Goal: Information Seeking & Learning: Learn about a topic

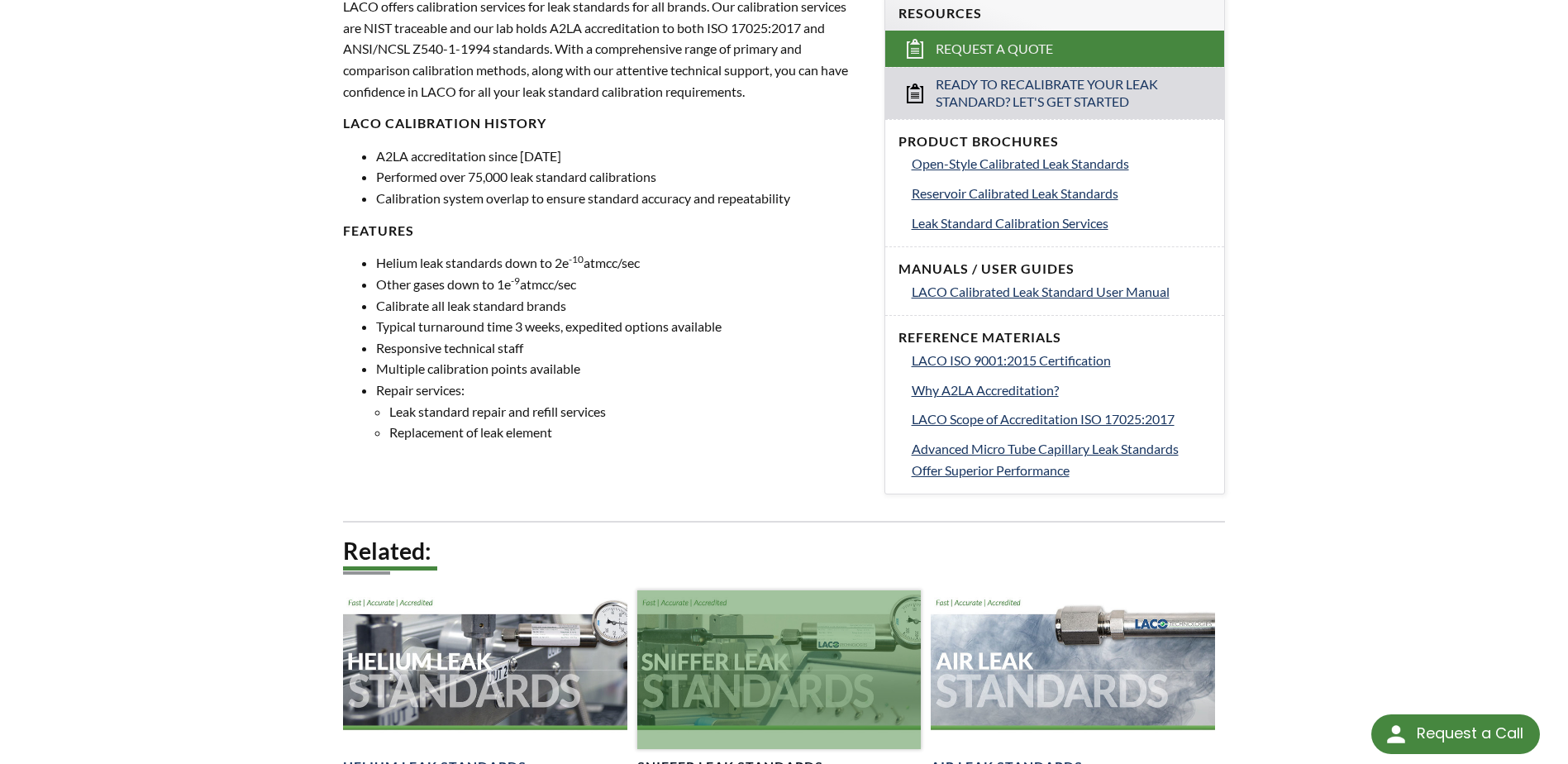
scroll to position [579, 0]
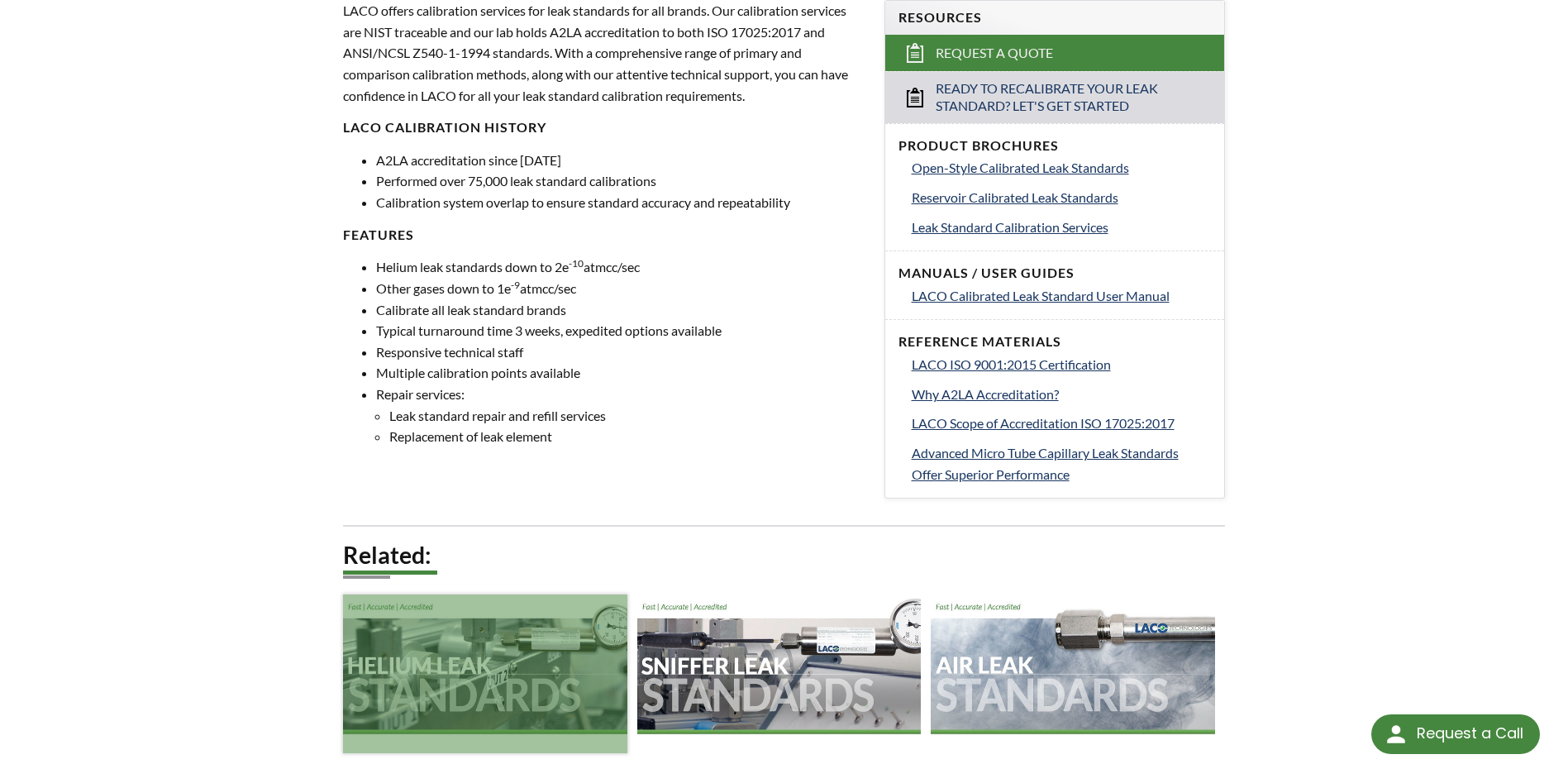
click at [513, 655] on div at bounding box center [485, 674] width 283 height 160
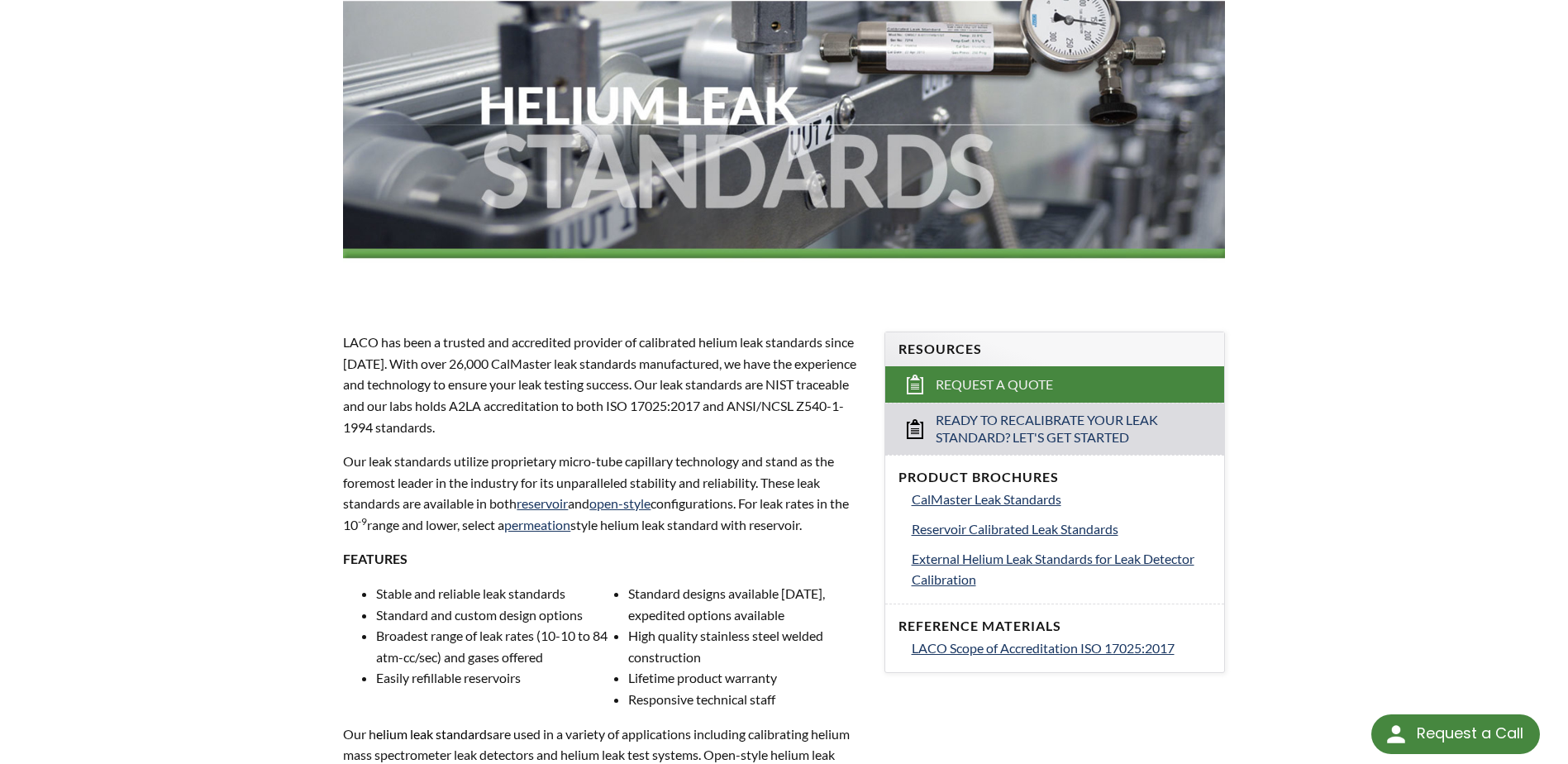
scroll to position [248, 0]
click at [949, 561] on span "External Helium Leak Standards for Leak Detector Calibration" at bounding box center [1053, 569] width 283 height 37
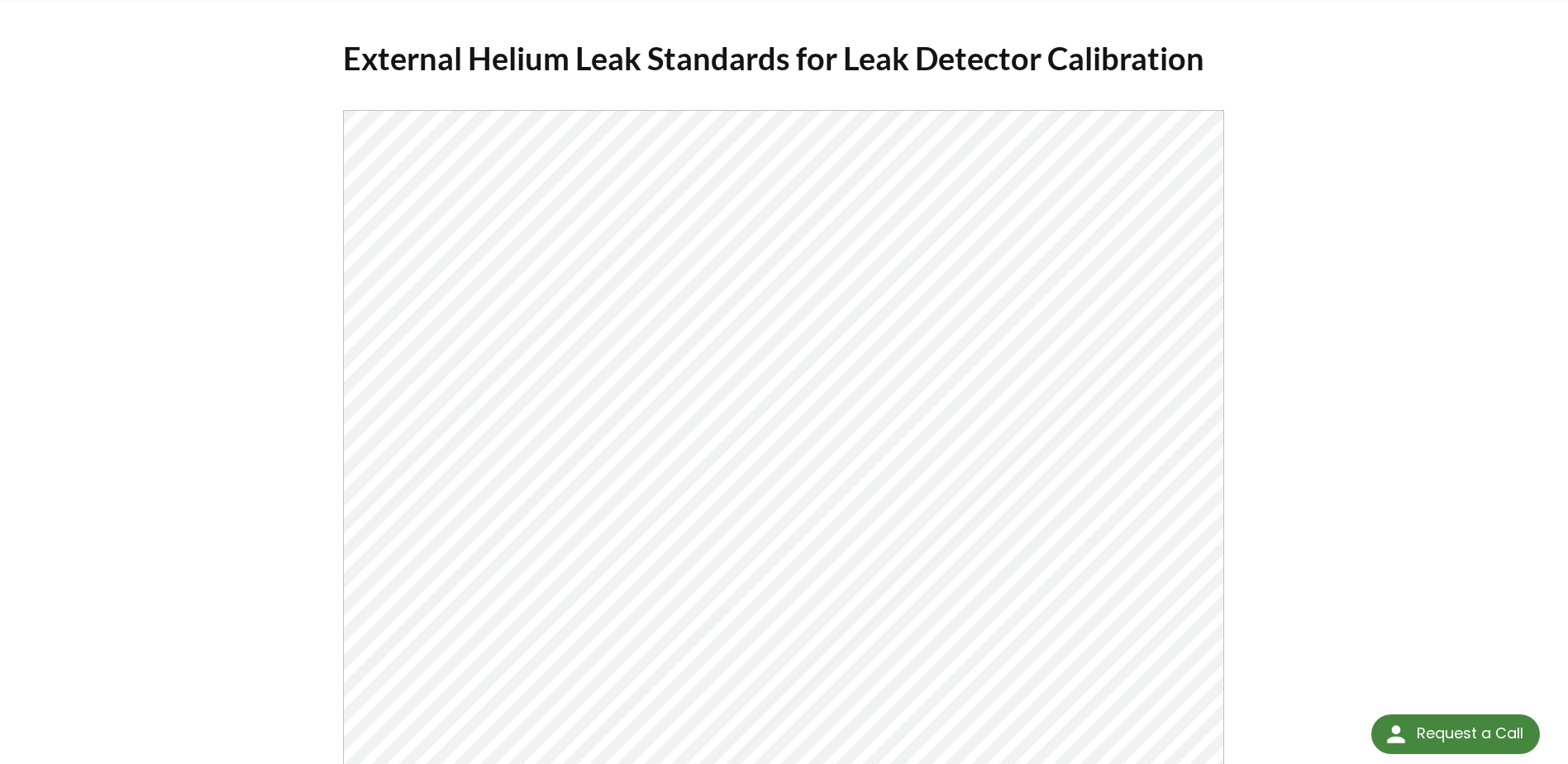
scroll to position [165, 0]
